Goal: Obtain resource: Download file/media

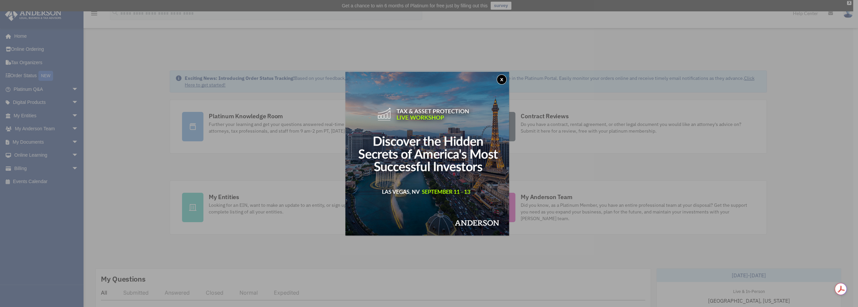
click at [500, 78] on button "x" at bounding box center [501, 79] width 10 height 10
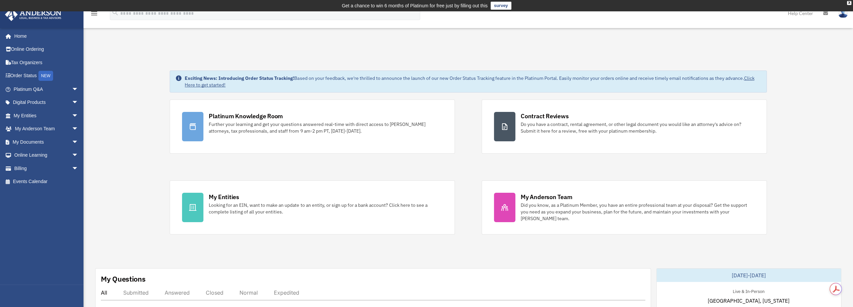
click at [45, 145] on link "My Documents arrow_drop_down" at bounding box center [47, 141] width 84 height 13
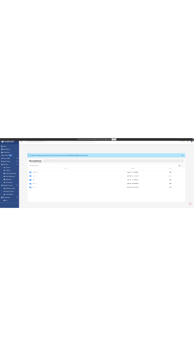
scroll to position [147, 687]
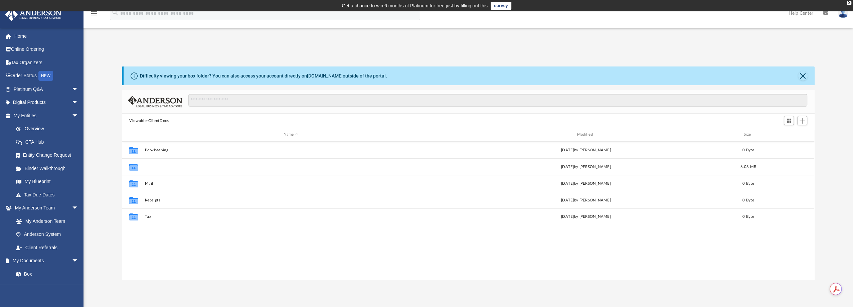
click at [148, 165] on button "Law" at bounding box center [291, 167] width 292 height 4
click at [168, 166] on button "Lampstand Financial, LLC" at bounding box center [291, 166] width 292 height 4
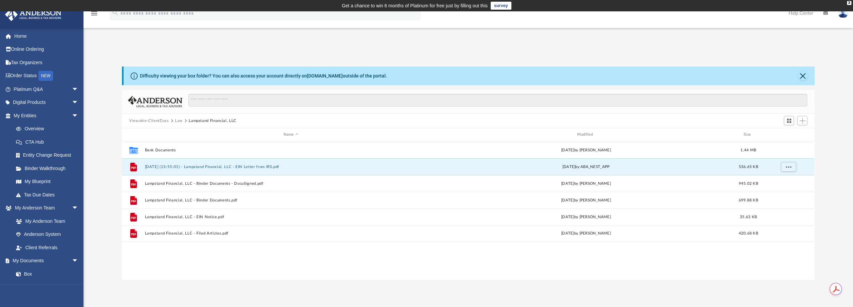
click at [253, 167] on button "2025.08.19 (13:55:01) - Lampstand Financial, LLC - EIN Letter from IRS.pdf" at bounding box center [291, 167] width 292 height 4
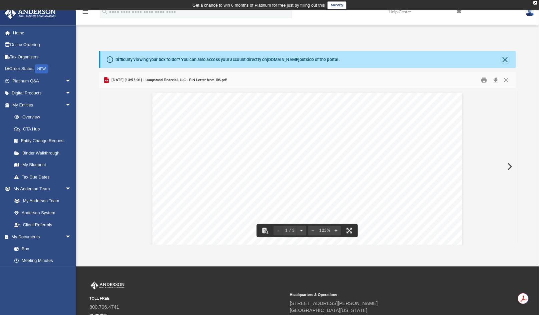
scroll to position [147, 406]
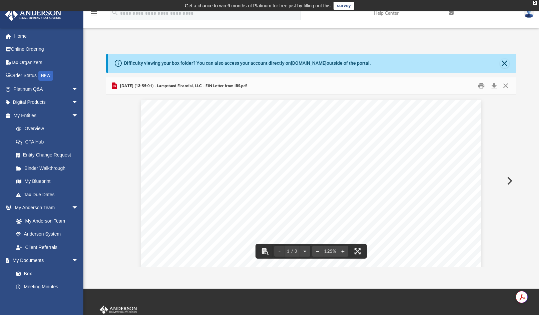
click at [343, 252] on button "File preview" at bounding box center [343, 251] width 11 height 15
drag, startPoint x: 402, startPoint y: 170, endPoint x: 366, endPoint y: 180, distance: 37.7
